Goal: Navigation & Orientation: Go to known website

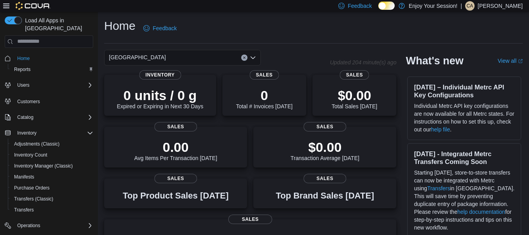
scroll to position [13, 0]
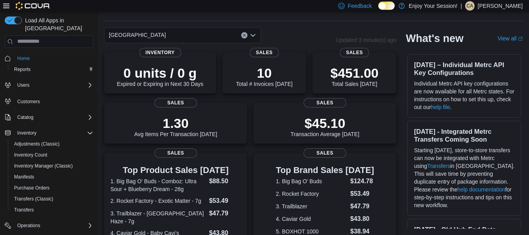
scroll to position [225, 0]
